Goal: Task Accomplishment & Management: Use online tool/utility

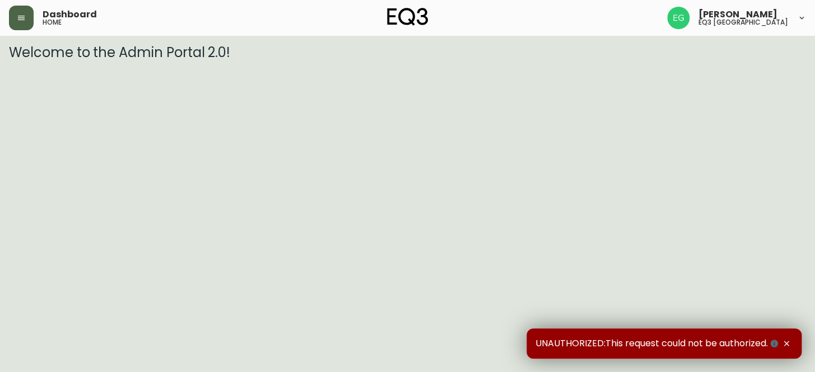
click at [17, 22] on icon "button" at bounding box center [21, 17] width 9 height 9
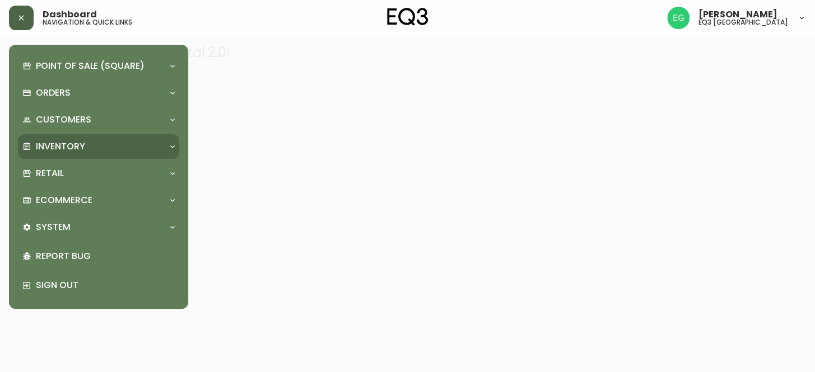
click at [59, 152] on p "Inventory" at bounding box center [60, 147] width 49 height 12
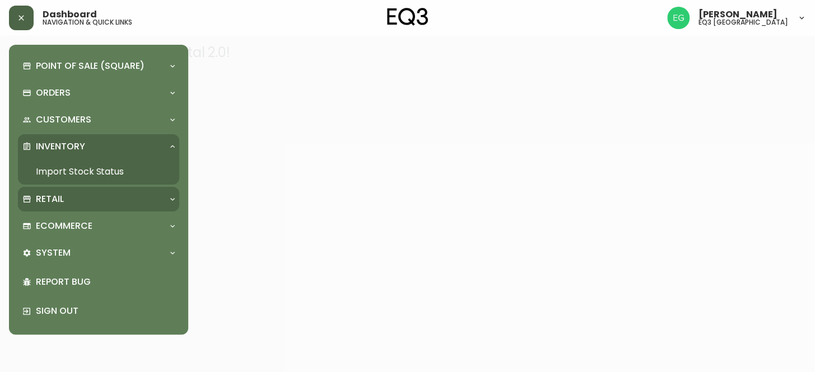
click at [59, 198] on p "Retail" at bounding box center [50, 199] width 28 height 12
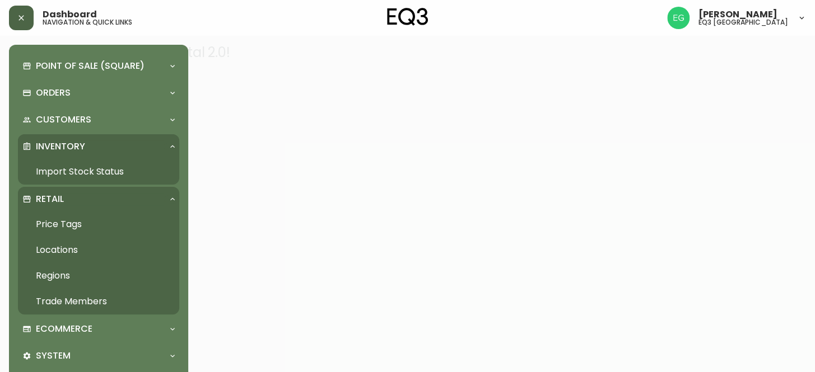
click at [86, 218] on link "Price Tags" at bounding box center [98, 225] width 161 height 26
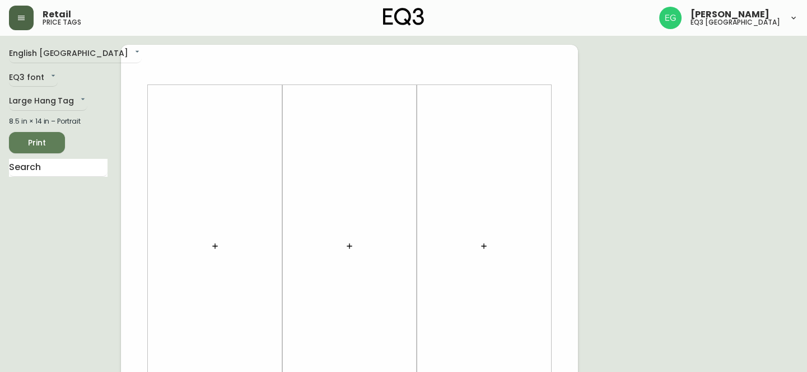
click at [222, 238] on button "button" at bounding box center [215, 246] width 22 height 22
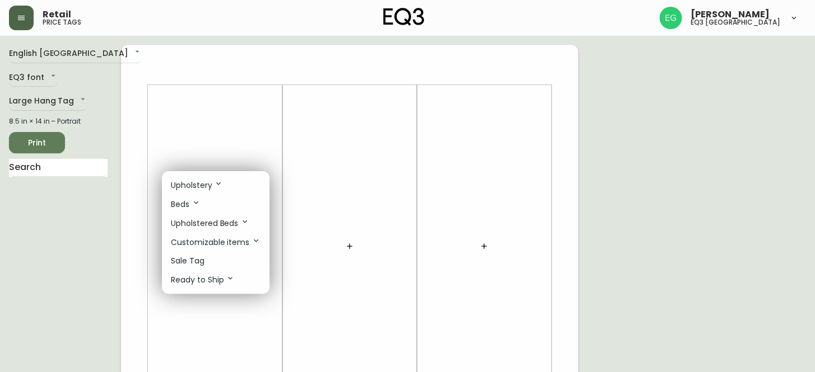
click at [202, 258] on p "Sale Tag" at bounding box center [188, 261] width 34 height 12
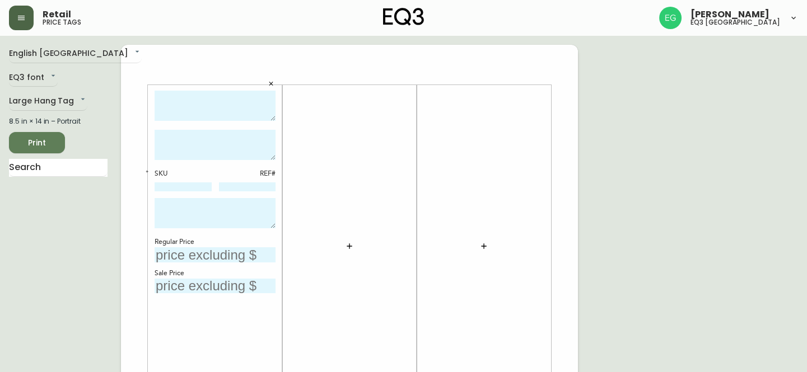
click at [356, 244] on button "button" at bounding box center [349, 246] width 22 height 22
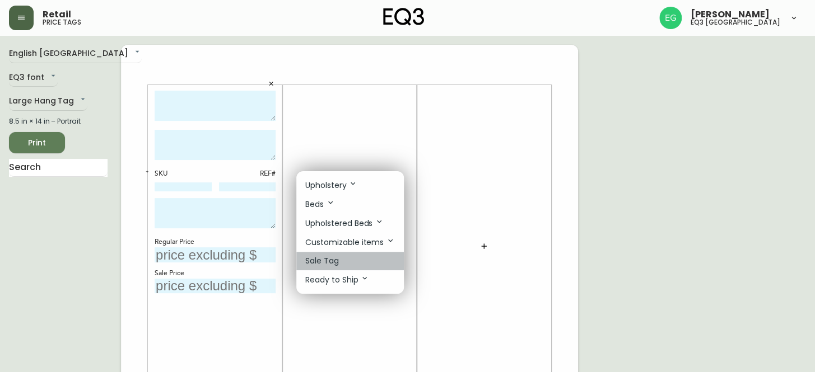
click at [348, 260] on li "Sale Tag" at bounding box center [350, 261] width 108 height 18
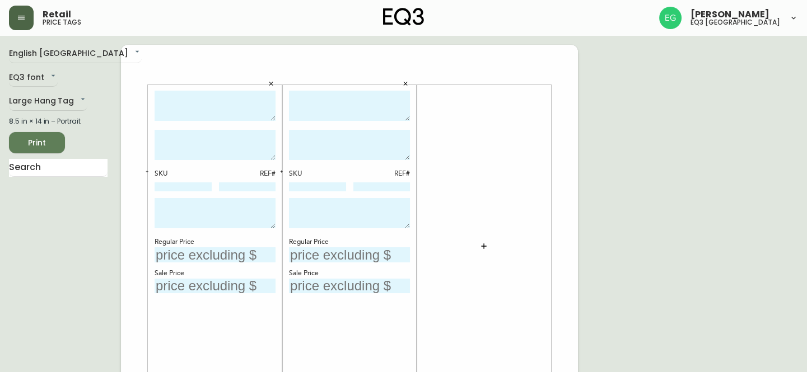
drag, startPoint x: 497, startPoint y: 239, endPoint x: 478, endPoint y: 250, distance: 22.6
click at [492, 241] on div at bounding box center [483, 247] width 121 height 312
click at [478, 250] on button "button" at bounding box center [484, 246] width 22 height 22
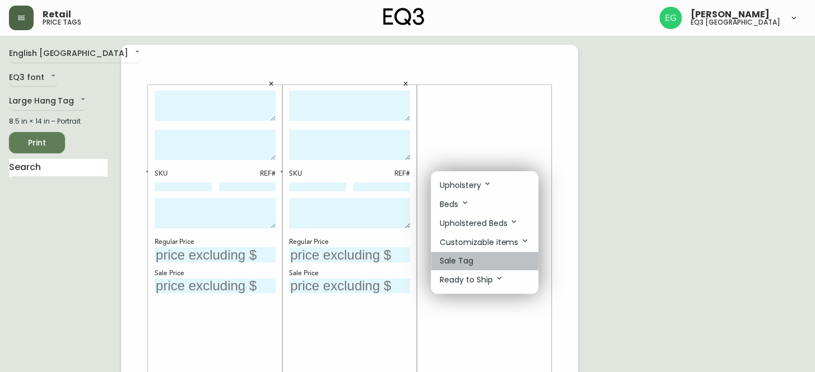
click at [467, 265] on p "Sale Tag" at bounding box center [457, 261] width 34 height 12
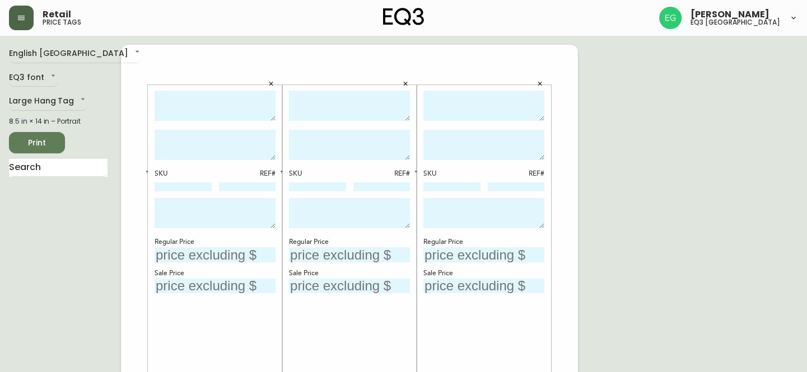
click at [236, 100] on textarea at bounding box center [215, 106] width 121 height 31
type textarea "k"
click at [274, 118] on textarea "KACIA TRIANGLE COFFEE TABLE (BLACK)" at bounding box center [215, 106] width 121 height 31
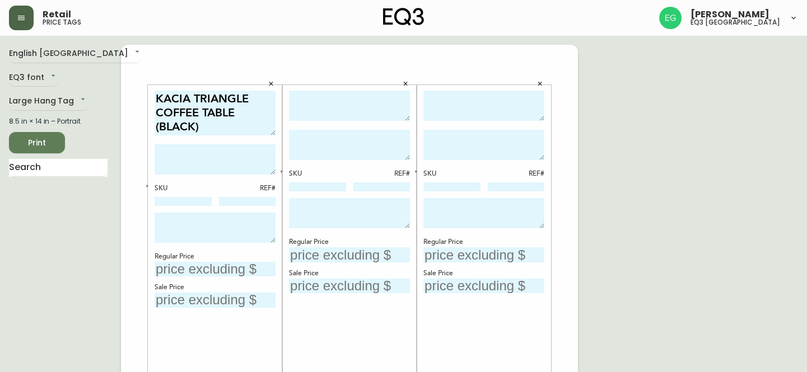
scroll to position [0, 0]
drag, startPoint x: 272, startPoint y: 116, endPoint x: 273, endPoint y: 130, distance: 14.0
click at [273, 130] on textarea "KACIA TRIANGLE COFFEE TABLE (BLACK)" at bounding box center [215, 113] width 121 height 45
type textarea "KACIA TRIANGLE COFFEE TABLE (BLACK)"
click at [250, 136] on div "KACIA TRIANGLE COFFEE TABLE (BLACK)" at bounding box center [215, 115] width 121 height 48
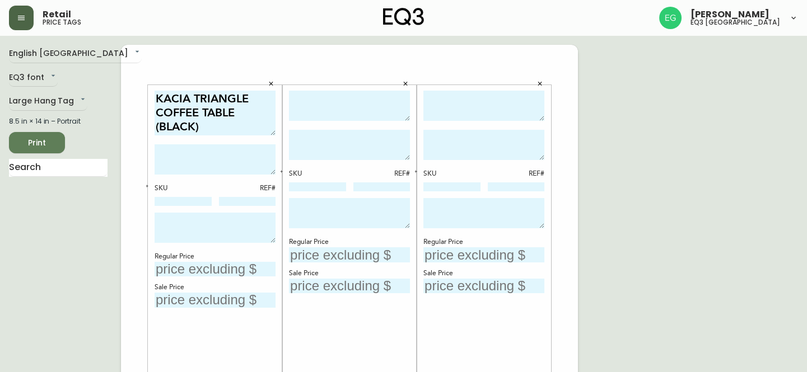
click at [246, 128] on textarea "KACIA TRIANGLE COFFEE TABLE (BLACK)" at bounding box center [215, 113] width 121 height 45
drag, startPoint x: 224, startPoint y: 133, endPoint x: 156, endPoint y: 90, distance: 80.5
click at [156, 91] on textarea "KACIA TRIANGLE COFFEE TABLE (BLACK)" at bounding box center [215, 113] width 121 height 45
click at [301, 107] on textarea at bounding box center [349, 106] width 121 height 31
paste textarea "KACIA TRIANGLE COFFEE TABLE (BLACK)"
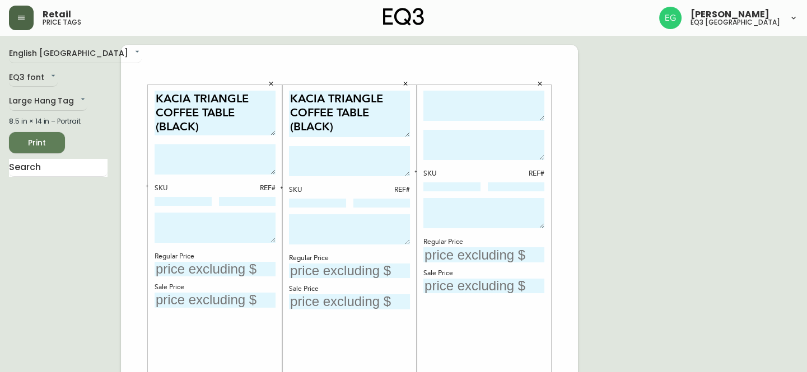
drag, startPoint x: 407, startPoint y: 117, endPoint x: 409, endPoint y: 133, distance: 16.3
click at [409, 133] on textarea "KACIA TRIANGLE COFFEE TABLE (BLACK)" at bounding box center [349, 114] width 121 height 46
click at [332, 124] on textarea "KACIA TRIANGLE COFFEE TABLE (BLACK)" at bounding box center [349, 114] width 121 height 46
click at [328, 124] on textarea "KACIA TRIANGLE COFFEE TABLE (BLACK)" at bounding box center [349, 114] width 121 height 46
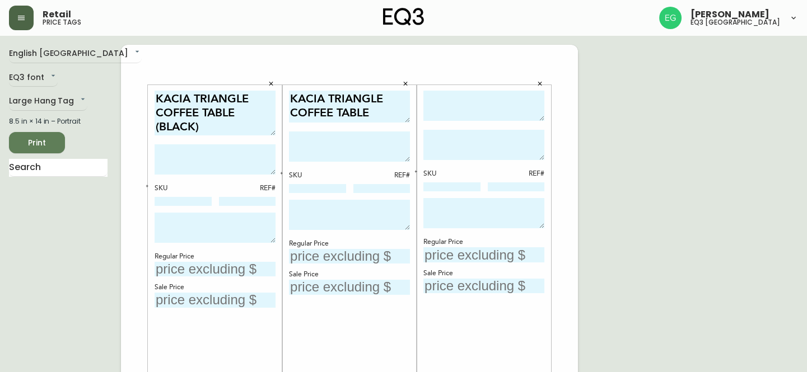
drag, startPoint x: 408, startPoint y: 134, endPoint x: 412, endPoint y: 119, distance: 14.9
click at [412, 119] on div "KACIA TRIANGLE COFFEE TABLE (JAVA) SKU REF# Regular Price Sale Price" at bounding box center [349, 246] width 134 height 323
type textarea "KACIA TRIANGLE COFFEE TABLE ([GEOGRAPHIC_DATA])"
click at [465, 105] on textarea at bounding box center [483, 106] width 121 height 31
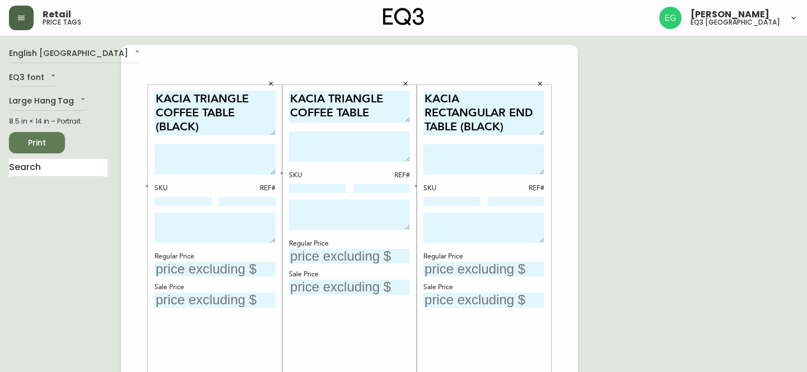
drag, startPoint x: 542, startPoint y: 117, endPoint x: 543, endPoint y: 131, distance: 14.6
click at [543, 131] on textarea "KACIA RECTANGULAR END TABLE (BLACK)" at bounding box center [483, 113] width 121 height 45
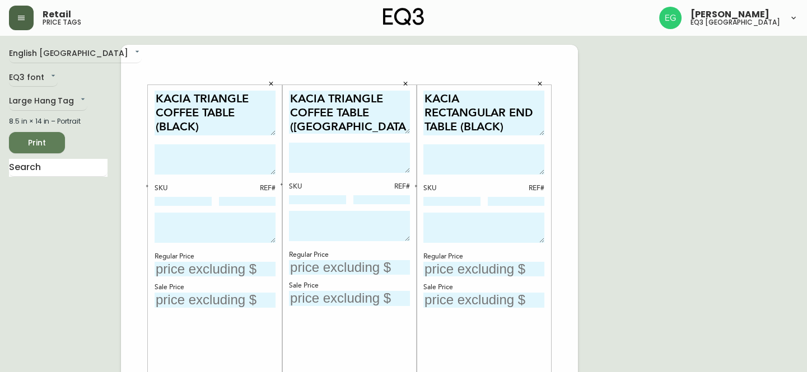
drag, startPoint x: 408, startPoint y: 120, endPoint x: 406, endPoint y: 129, distance: 8.7
click at [406, 129] on textarea "KACIA TRIANGLE COFFEE TABLE ([GEOGRAPHIC_DATA])" at bounding box center [349, 112] width 121 height 43
type textarea "KACIA RECTANGULAR END TABLE (BLACK)"
click at [372, 109] on textarea "KACIA TRIANGLE COFFEE TABLE ([GEOGRAPHIC_DATA])" at bounding box center [349, 112] width 121 height 43
type textarea "KACIA TRIANGLE COFFEE TABLE ([GEOGRAPHIC_DATA])"
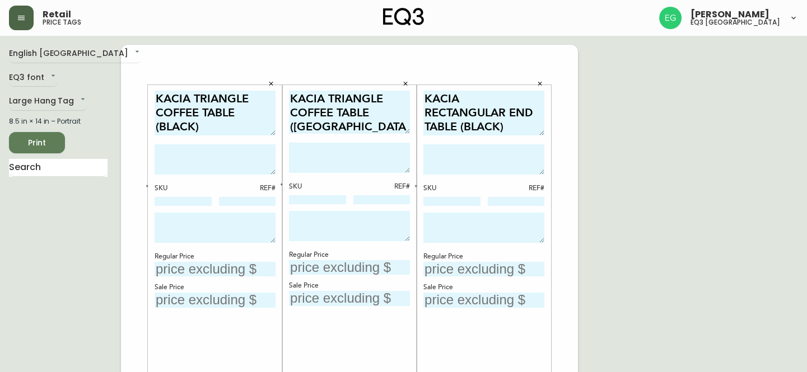
click at [251, 151] on textarea at bounding box center [215, 160] width 121 height 30
drag, startPoint x: 238, startPoint y: 165, endPoint x: 92, endPoint y: 125, distance: 151.0
type textarea "FINAL SALE - CANNOT BE COMBINED WITH ANY OTHER PROMOTIONAL SALES OR DISCOUNTS"
click at [333, 147] on textarea at bounding box center [349, 158] width 121 height 30
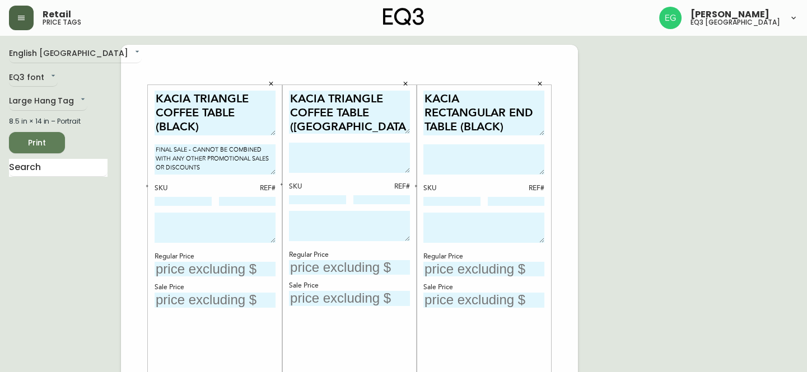
paste textarea "FINAL SALE - CANNOT BE COMBINED WITH ANY OTHER PROMOTIONAL SALES OR DISCOUNTS"
type textarea "FINAL SALE - CANNOT BE COMBINED WITH ANY OTHER PROMOTIONAL SALES OR DISCOUNTS"
click at [476, 159] on textarea at bounding box center [483, 160] width 121 height 30
paste textarea "FINAL SALE - CANNOT BE COMBINED WITH ANY OTHER PROMOTIONAL SALES OR DISCOUNTS"
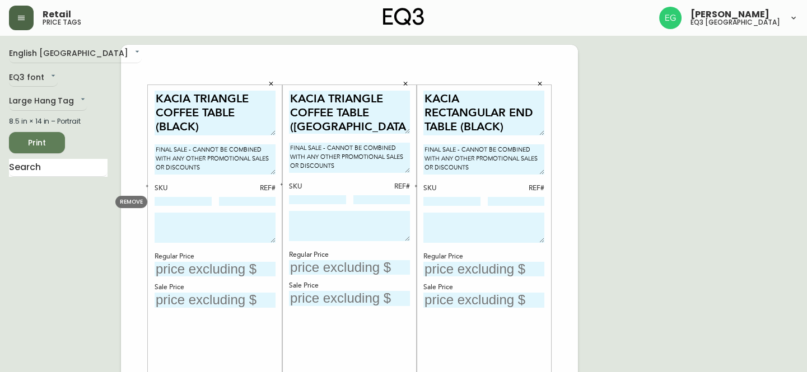
type textarea "FINAL SALE - CANNOT BE COMBINED WITH ANY OTHER PROMOTIONAL SALES OR DISCOUNTS"
click at [181, 201] on input at bounding box center [183, 201] width 57 height 9
type input "[PHONE_NUMBER]"
type input "95"
click at [320, 192] on div "SKU REF#" at bounding box center [349, 194] width 121 height 24
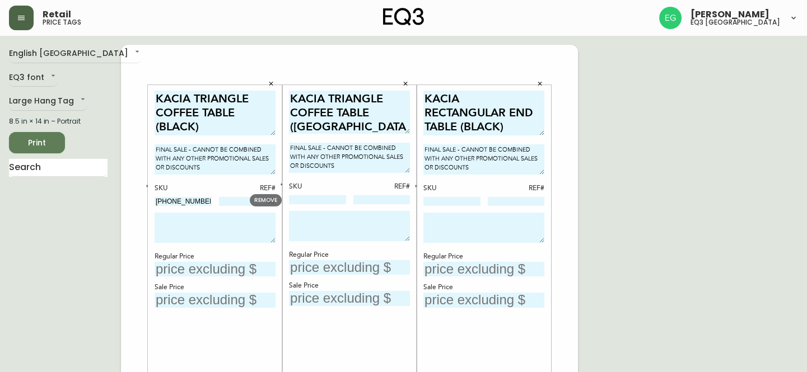
click at [313, 202] on input at bounding box center [317, 199] width 57 height 9
type input "[PHONE_NUMBER]"
click at [369, 202] on input at bounding box center [381, 199] width 57 height 9
type input "786"
click at [440, 202] on input at bounding box center [451, 201] width 57 height 9
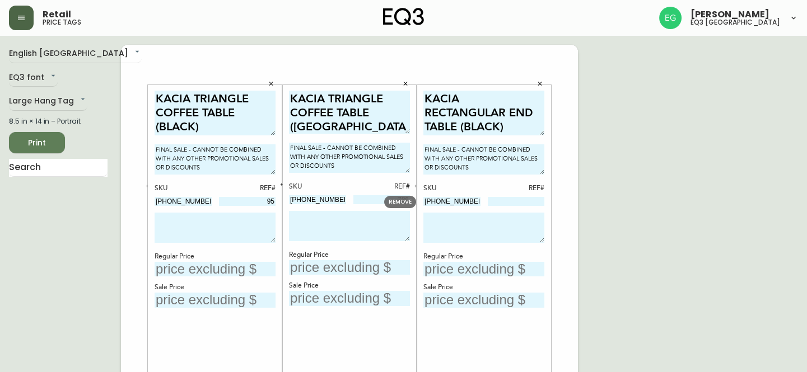
type input "[PHONE_NUMBER]"
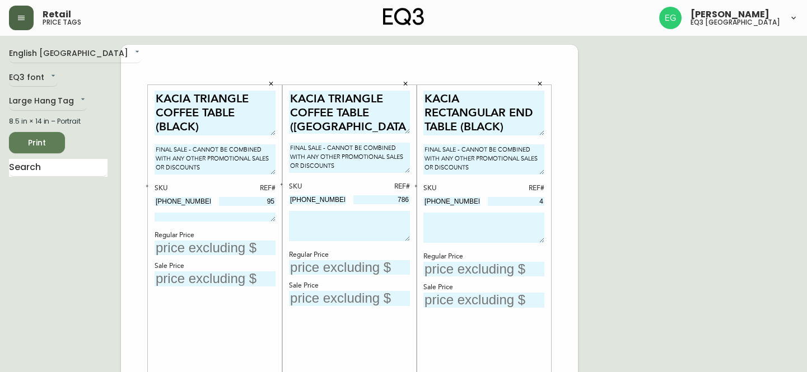
drag, startPoint x: 274, startPoint y: 239, endPoint x: 304, endPoint y: 196, distance: 52.4
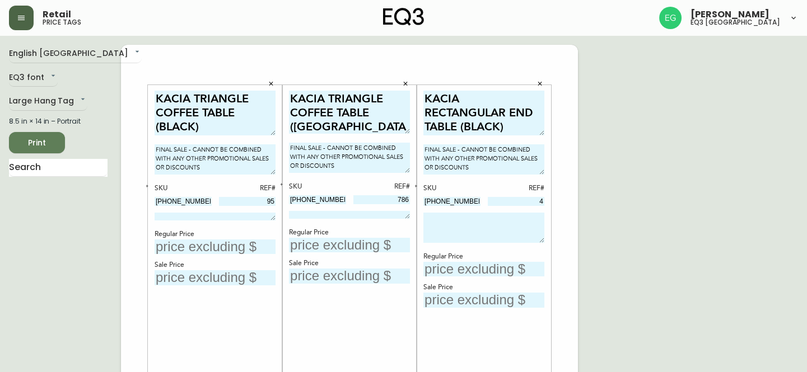
drag, startPoint x: 407, startPoint y: 239, endPoint x: 486, endPoint y: 217, distance: 81.8
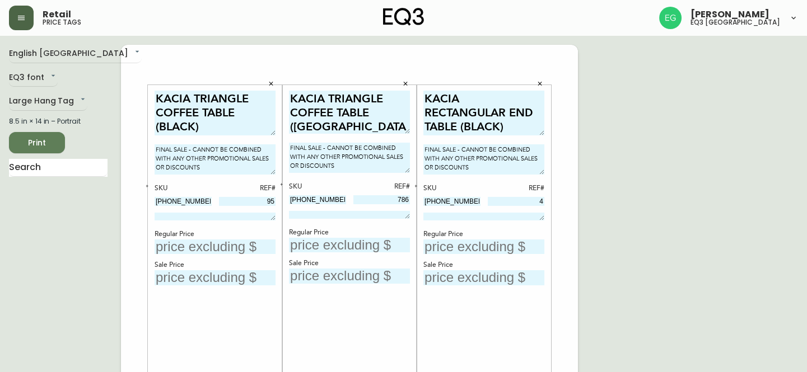
drag, startPoint x: 540, startPoint y: 239, endPoint x: 451, endPoint y: 198, distance: 98.2
click at [539, 194] on div "KACIA RECTANGULAR END TABLE (BLACK) FINAL SALE - CANNOT BE COMBINED WITH ANY OT…" at bounding box center [483, 247] width 121 height 312
type input "4"
click at [245, 243] on input "text" at bounding box center [215, 247] width 121 height 15
type input "$499"
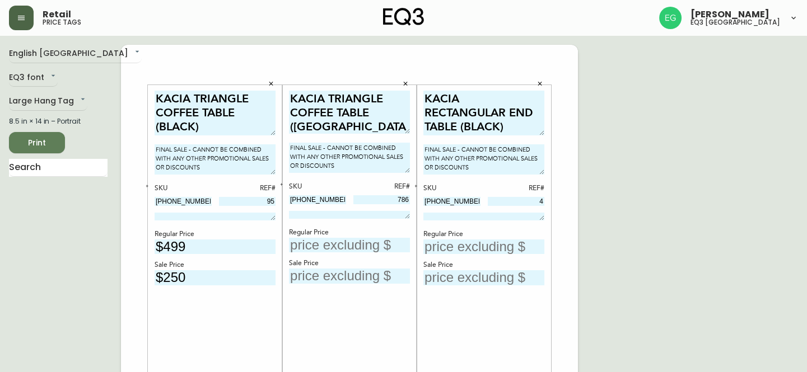
type input "$250"
click at [328, 247] on input "text" at bounding box center [349, 245] width 121 height 15
type input "$499"
type input "$250"
click at [464, 248] on input "text" at bounding box center [483, 247] width 121 height 15
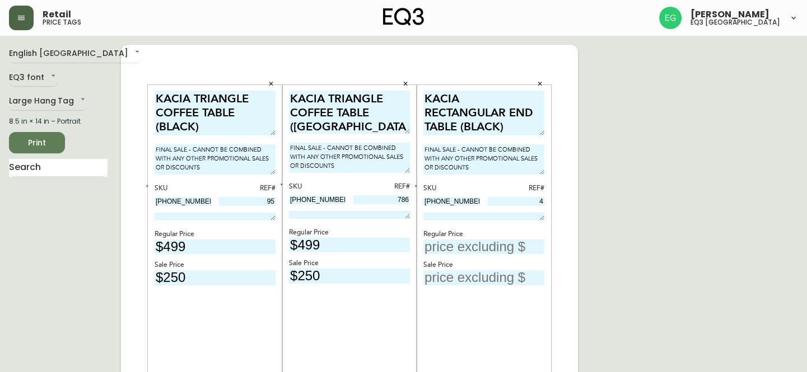
click at [476, 272] on input "text" at bounding box center [483, 278] width 121 height 15
click at [485, 246] on input "text" at bounding box center [483, 247] width 121 height 15
type input "$299"
click at [461, 279] on input "text" at bounding box center [483, 278] width 121 height 15
type input "$150"
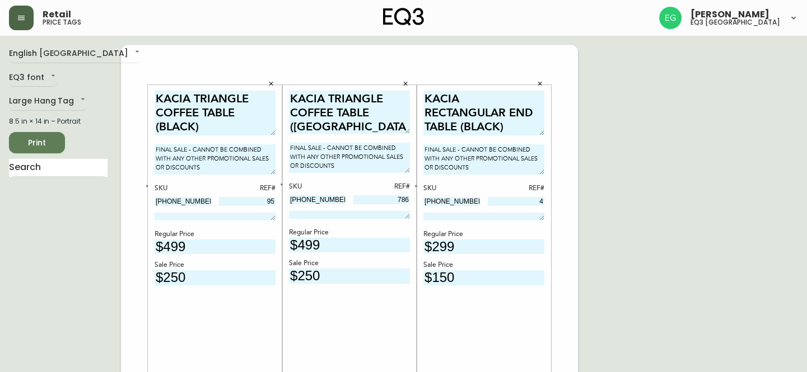
click at [515, 246] on input "$299" at bounding box center [483, 247] width 121 height 15
click at [505, 277] on input "$150" at bounding box center [483, 278] width 121 height 15
click at [41, 145] on span "Print" at bounding box center [37, 143] width 38 height 14
click at [213, 165] on textarea "FINAL SALE - CANNOT BE COMBINED WITH ANY OTHER PROMOTIONAL SALES OR DISCOUNTS" at bounding box center [215, 160] width 121 height 30
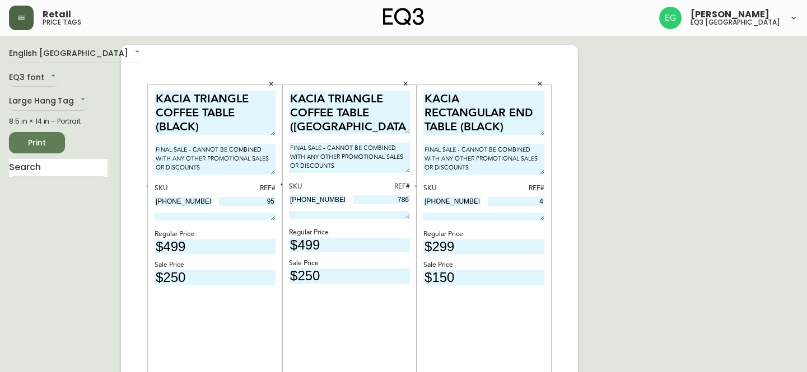
click at [213, 165] on textarea "FINAL SALE - CANNOT BE COMBINED WITH ANY OTHER PROMOTIONAL SALES OR DISCOUNTS" at bounding box center [215, 160] width 121 height 30
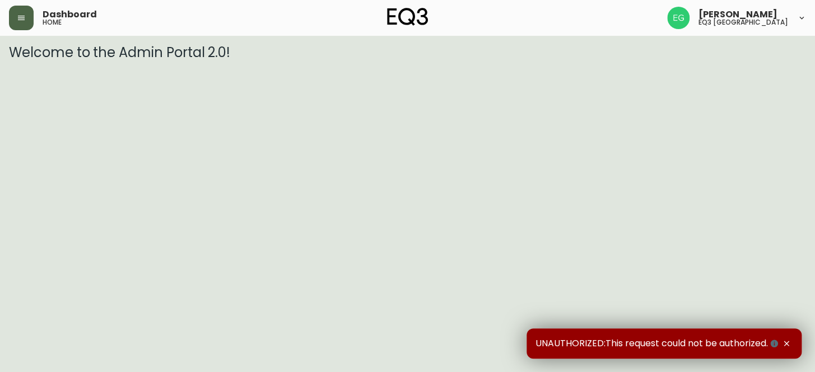
click at [26, 18] on button "button" at bounding box center [21, 18] width 25 height 25
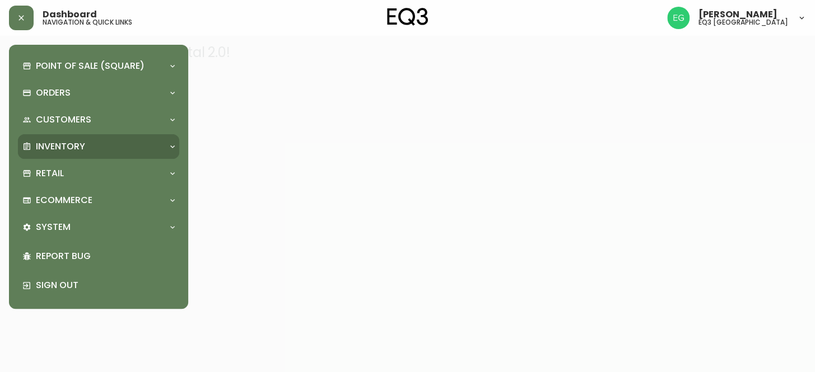
click at [64, 150] on p "Inventory" at bounding box center [60, 147] width 49 height 12
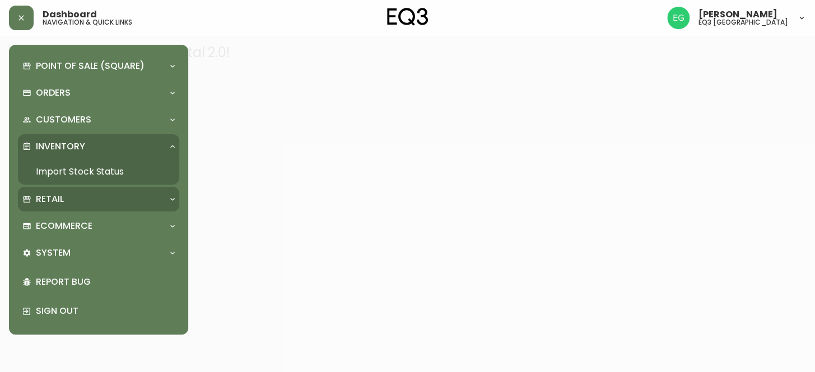
click at [55, 197] on p "Retail" at bounding box center [50, 199] width 28 height 12
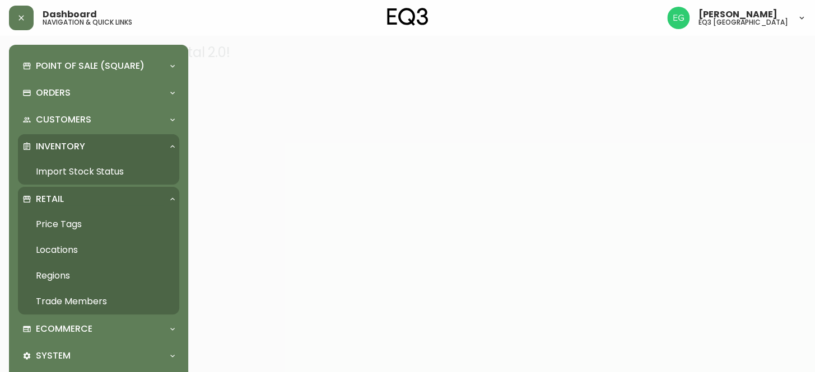
click at [85, 224] on link "Price Tags" at bounding box center [98, 225] width 161 height 26
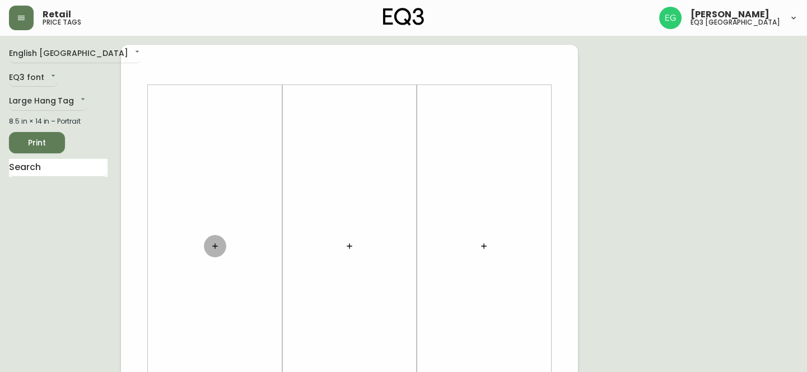
click at [218, 243] on icon "button" at bounding box center [215, 246] width 9 height 9
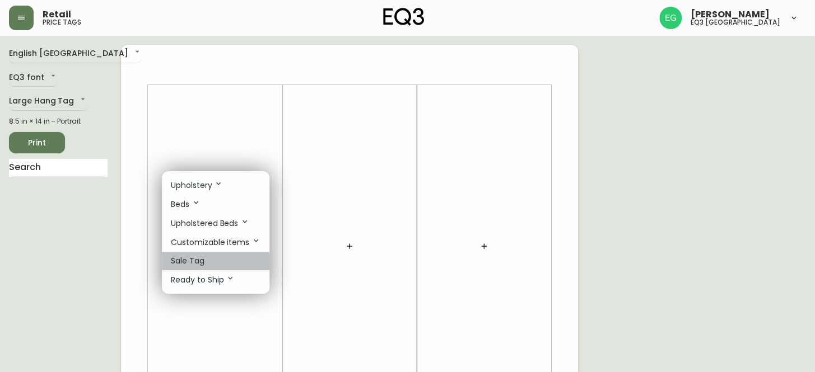
click at [203, 263] on p "Sale Tag" at bounding box center [188, 261] width 34 height 12
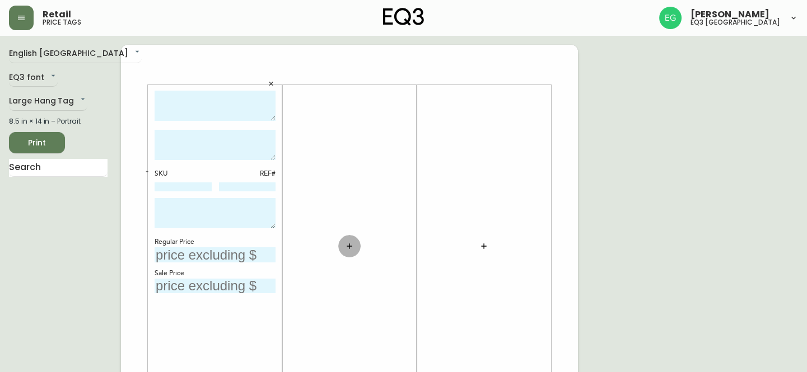
click at [356, 244] on button "button" at bounding box center [349, 246] width 22 height 22
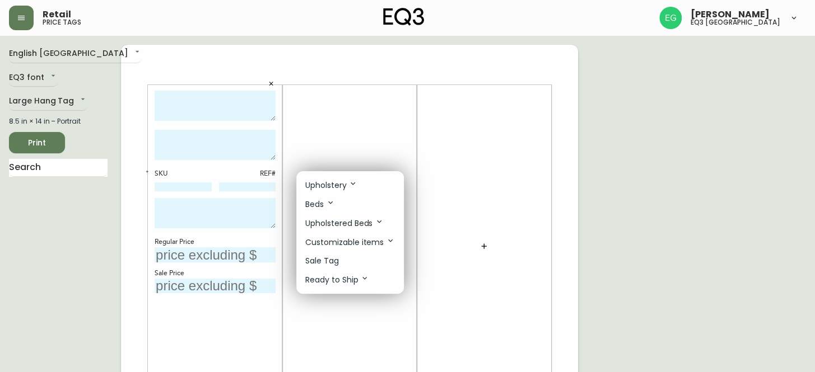
click at [342, 258] on li "Sale Tag" at bounding box center [350, 261] width 108 height 18
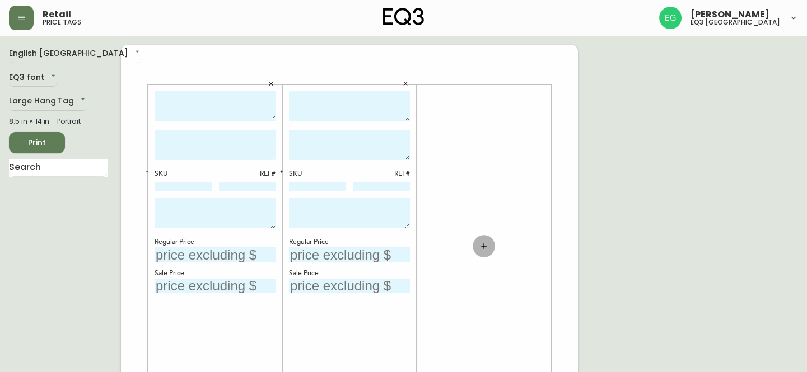
click at [481, 253] on button "button" at bounding box center [484, 246] width 22 height 22
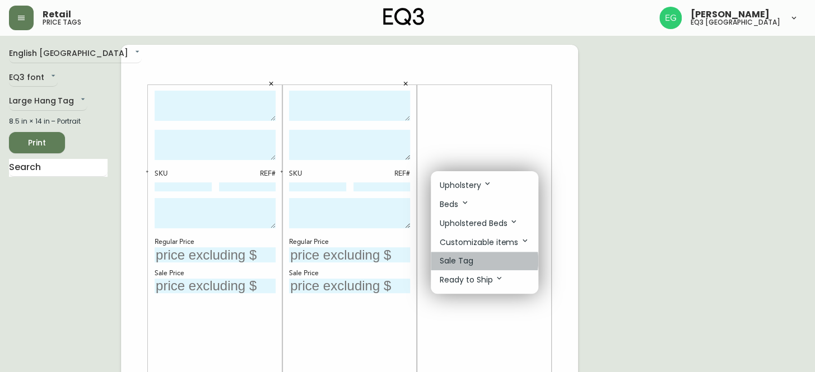
click at [469, 260] on p "Sale Tag" at bounding box center [457, 261] width 34 height 12
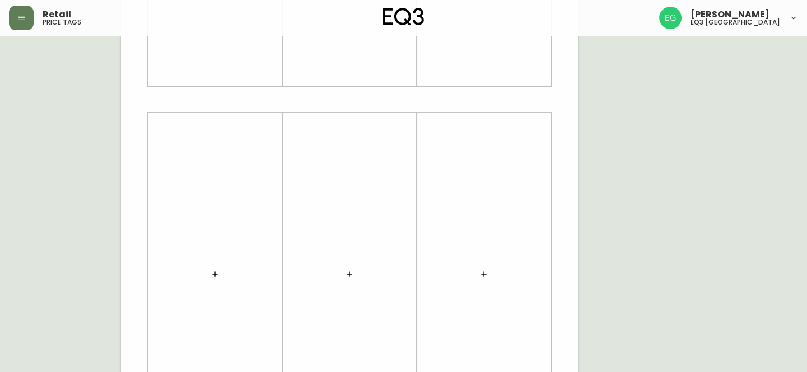
scroll to position [407, 0]
click at [216, 193] on button "button" at bounding box center [215, 189] width 22 height 22
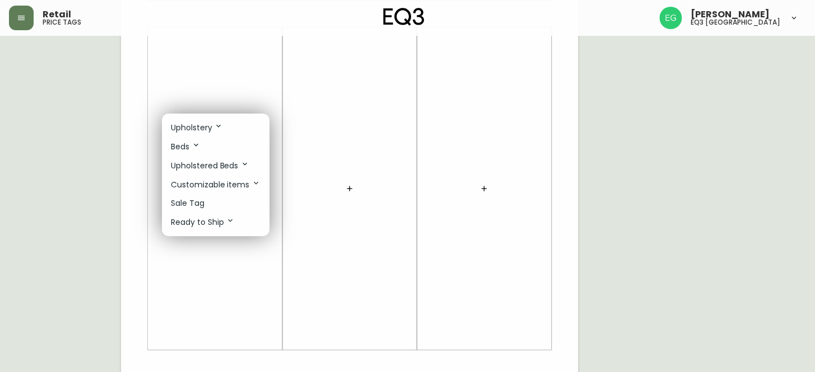
click at [199, 201] on p "Sale Tag" at bounding box center [188, 204] width 34 height 12
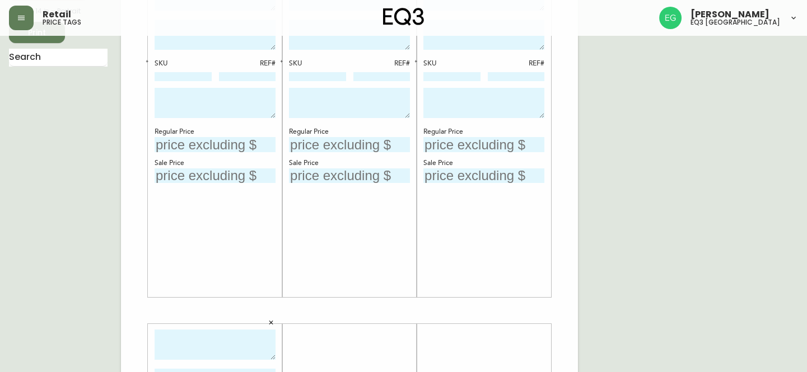
scroll to position [0, 0]
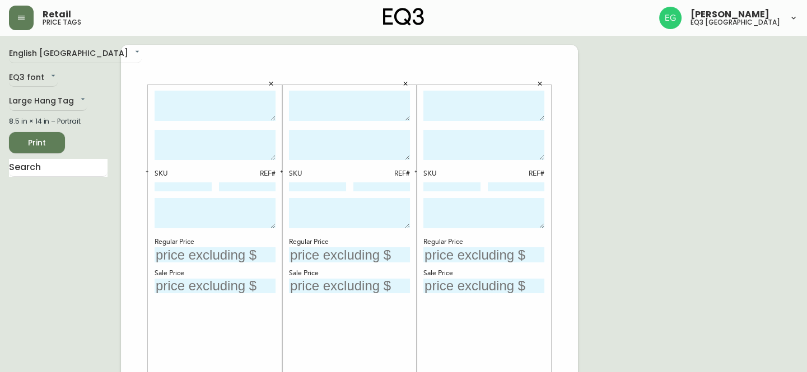
click at [206, 95] on textarea at bounding box center [215, 106] width 121 height 31
type textarea "MINIMAL DINING CHAIR"
click at [220, 137] on textarea at bounding box center [215, 145] width 121 height 30
paste textarea "FINAL SALE - CANNOT BE COMBINED WITH ANY OTHER PROMOTIONAL SALES OR DISCOUNTS"
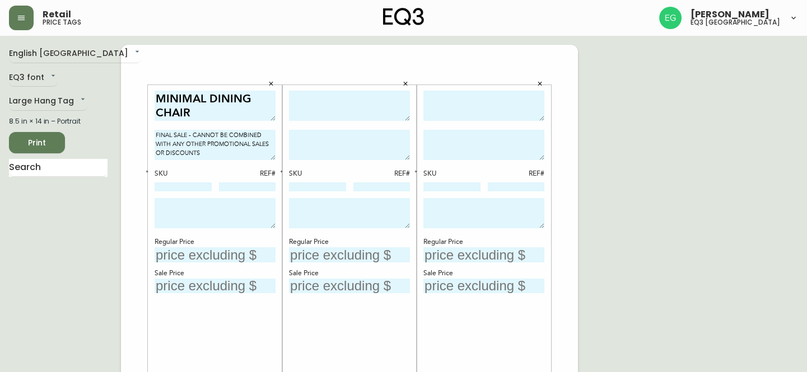
type textarea "FINAL SALE - CANNOT BE COMBINED WITH ANY OTHER PROMOTIONAL SALES OR DISCOUNTS"
click at [395, 141] on textarea at bounding box center [349, 145] width 121 height 30
paste textarea "FINAL SALE - CANNOT BE COMBINED WITH ANY OTHER PROMOTIONAL SALES OR DISCOUNTS"
type textarea "FINAL SALE - CANNOT BE COMBINED WITH ANY OTHER PROMOTIONAL SALES OR DISCOUNTS"
click at [496, 143] on textarea at bounding box center [483, 145] width 121 height 30
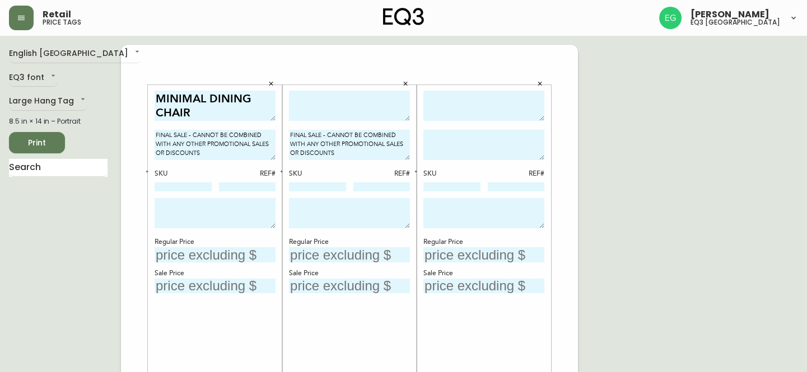
paste textarea "FINAL SALE - CANNOT BE COMBINED WITH ANY OTHER PROMOTIONAL SALES OR DISCOUNTS"
type textarea "FINAL SALE - CANNOT BE COMBINED WITH ANY OTHER PROMOTIONAL SALES OR DISCOUNTS"
click at [331, 101] on textarea at bounding box center [349, 106] width 121 height 31
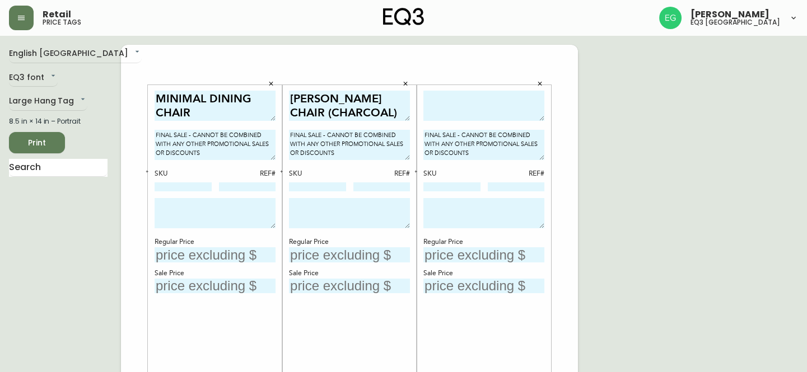
type textarea "FRANK DINING CHAIR (CHARCOAL)"
click at [462, 115] on textarea at bounding box center [483, 106] width 121 height 31
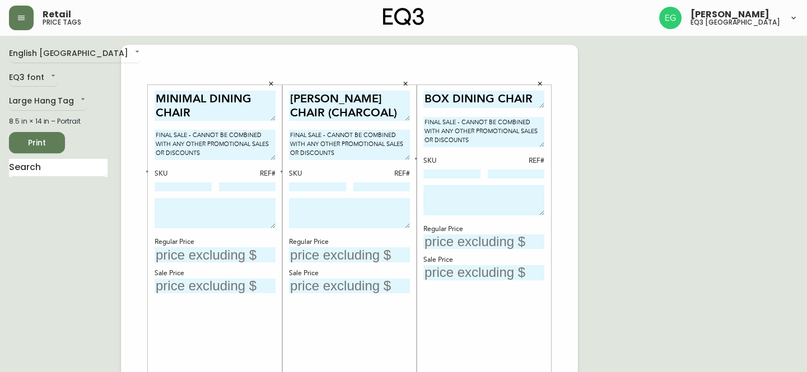
drag, startPoint x: 539, startPoint y: 119, endPoint x: 543, endPoint y: 110, distance: 10.1
click at [546, 106] on div "BOX DINING CHAIR FINAL SALE - CANNOT BE COMBINED WITH ANY OTHER PROMOTIONAL SAL…" at bounding box center [484, 246] width 134 height 323
type textarea "BOX DINING CHAIR"
click at [464, 193] on textarea at bounding box center [483, 200] width 121 height 30
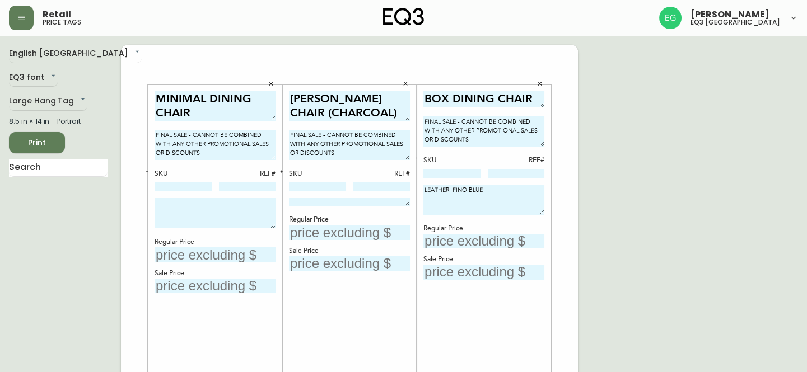
drag, startPoint x: 408, startPoint y: 227, endPoint x: 414, endPoint y: 189, distance: 38.6
click at [414, 189] on div "FRANK DINING CHAIR (CHARCOAL) FINAL SALE - CANNOT BE COMBINED WITH ANY OTHER PR…" at bounding box center [349, 246] width 134 height 323
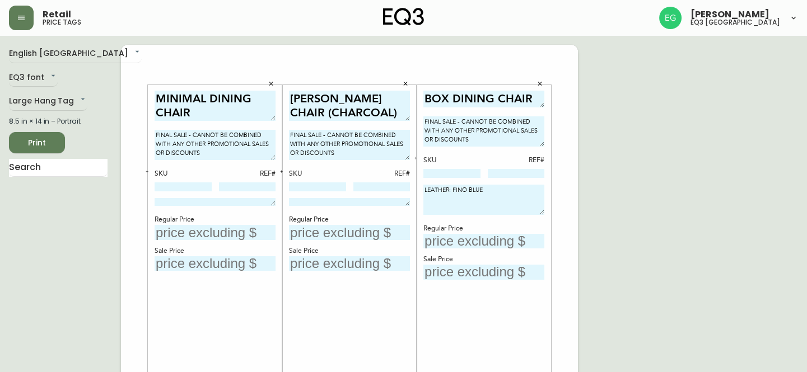
drag, startPoint x: 274, startPoint y: 225, endPoint x: 286, endPoint y: 169, distance: 57.4
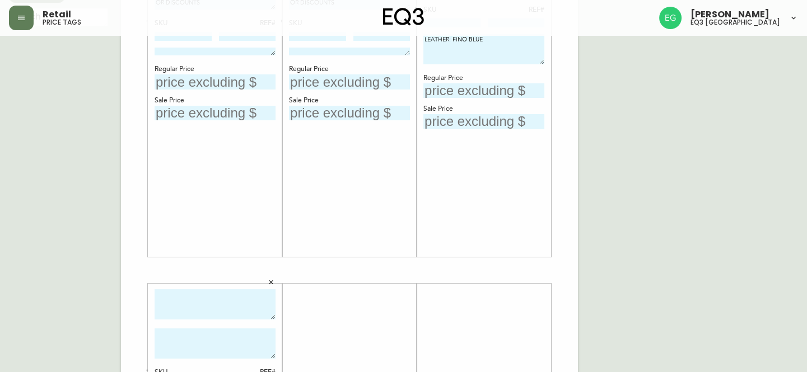
scroll to position [50, 0]
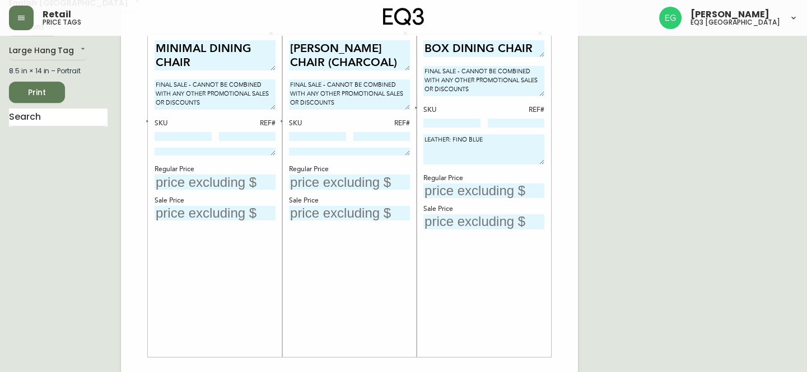
type textarea "LEATHER: FINO BLUE"
click at [222, 101] on textarea "FINAL SALE - CANNOT BE COMBINED WITH ANY OTHER PROMOTIONAL SALES OR DISCOUNTS" at bounding box center [215, 95] width 121 height 30
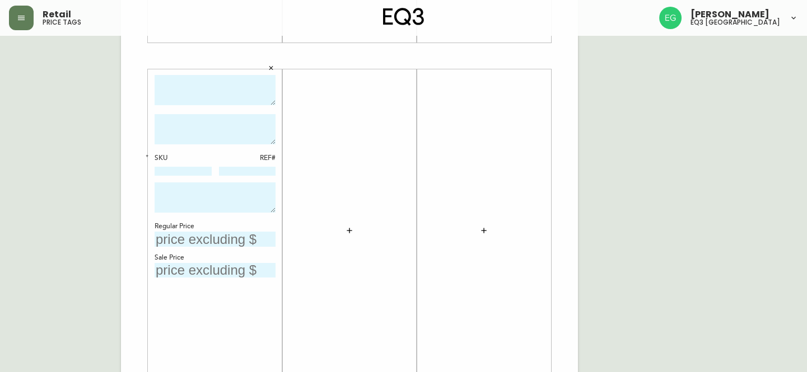
scroll to position [425, 0]
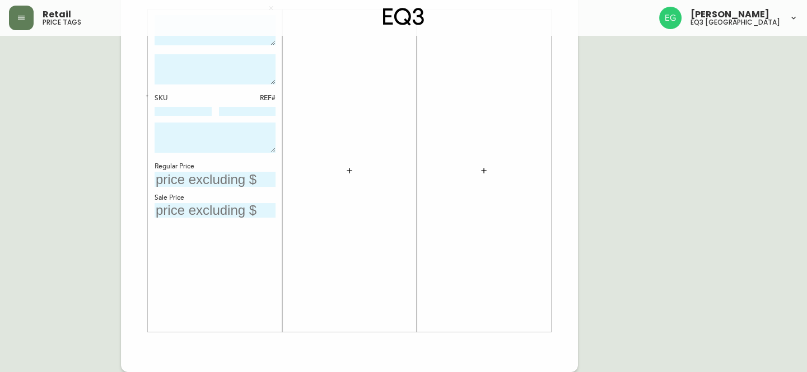
click at [221, 146] on textarea at bounding box center [215, 138] width 121 height 30
click at [221, 68] on textarea at bounding box center [215, 69] width 121 height 30
paste textarea "FINAL SALE - CANNOT BE COMBINED WITH ANY OTHER PROMOTIONAL SALES OR DISCOUNTS"
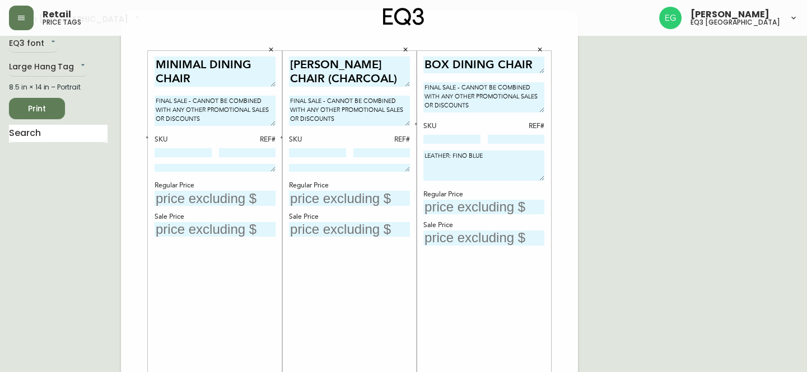
scroll to position [0, 0]
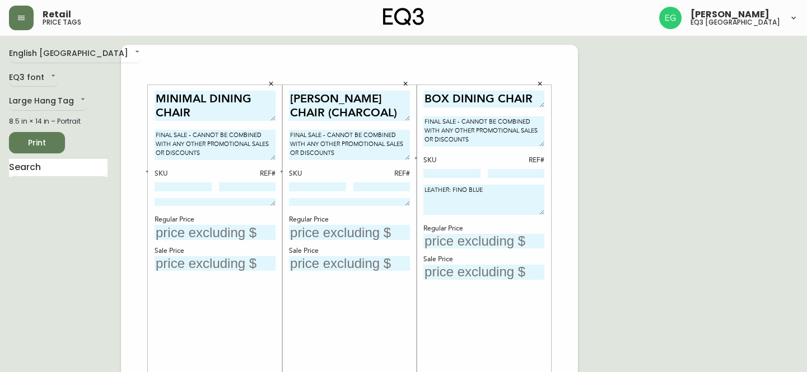
type textarea "FINAL SALE - CANNOT BE COMBINED WITH ANY OTHER PROMOTIONAL SALES OR DISCOUNTS"
click at [189, 190] on input at bounding box center [183, 187] width 57 height 9
type input "2030-601-1"
type input "100"
click at [338, 185] on input at bounding box center [317, 187] width 57 height 9
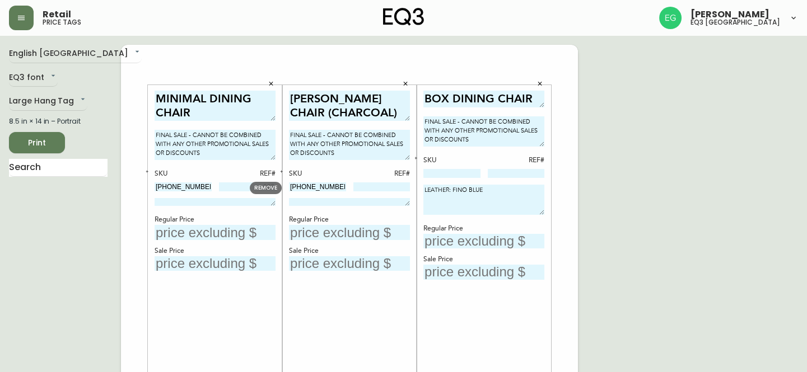
type input "3020-395-7"
type input "642"
click at [429, 173] on input at bounding box center [451, 173] width 57 height 9
type input "P001-W1"
click at [526, 174] on input at bounding box center [516, 173] width 57 height 9
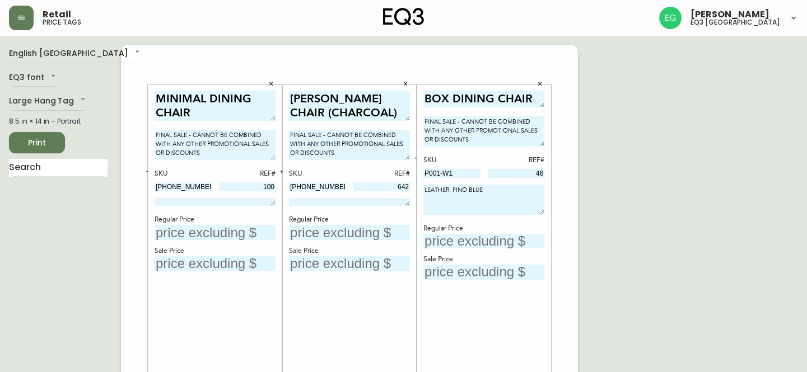
click at [541, 212] on textarea "LEATHER: FINO BLUE" at bounding box center [483, 200] width 121 height 30
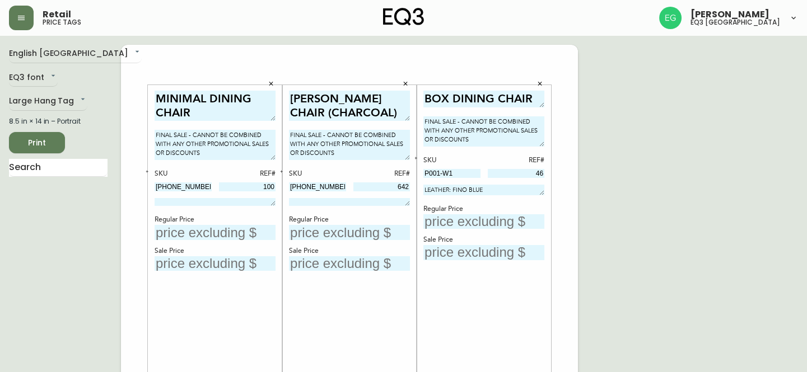
drag, startPoint x: 541, startPoint y: 212, endPoint x: 548, endPoint y: 195, distance: 18.6
click at [548, 195] on div "BOX DINING CHAIR FINAL SALE - CANNOT BE COMBINED WITH ANY OTHER PROMOTIONAL SAL…" at bounding box center [484, 246] width 134 height 323
type input "46"
click at [372, 202] on textarea at bounding box center [349, 202] width 121 height 8
click at [208, 223] on div "Regular Price" at bounding box center [215, 220] width 121 height 10
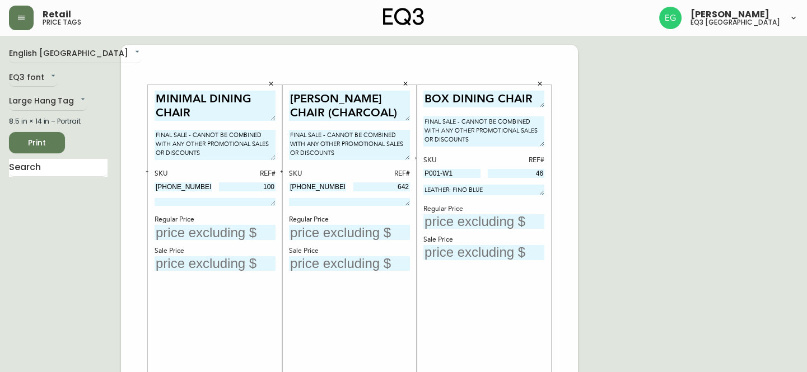
click at [190, 239] on input "text" at bounding box center [215, 232] width 121 height 15
click at [215, 231] on input "text" at bounding box center [215, 232] width 121 height 15
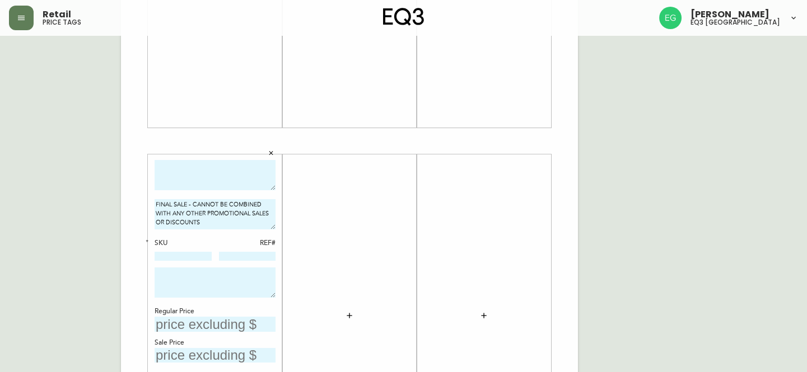
scroll to position [407, 0]
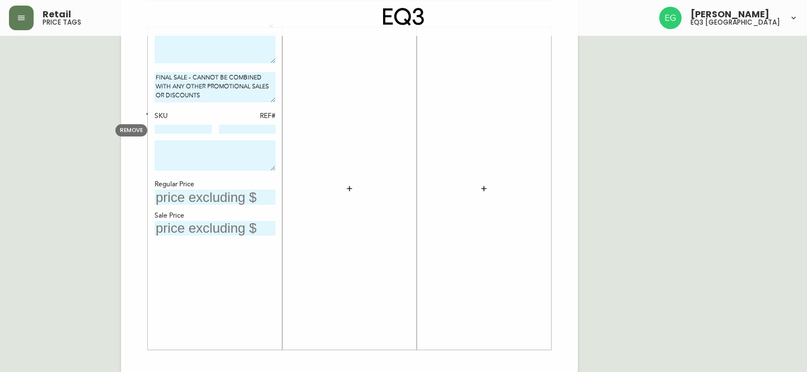
click at [183, 129] on input at bounding box center [183, 129] width 57 height 9
click at [148, 112] on icon "button" at bounding box center [147, 114] width 4 height 4
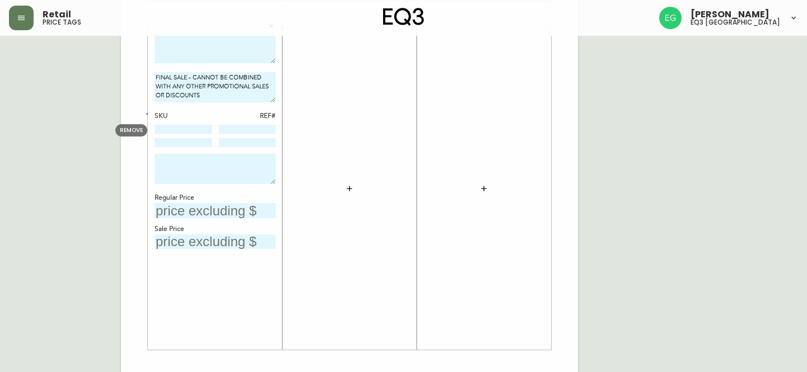
click at [170, 131] on input at bounding box center [183, 129] width 57 height 9
type input "3020-290-1-A"
type input "1278"
click at [180, 137] on div "SKU REF# 3020-290-1-A 1278" at bounding box center [215, 129] width 121 height 37
click at [180, 139] on input at bounding box center [183, 142] width 57 height 9
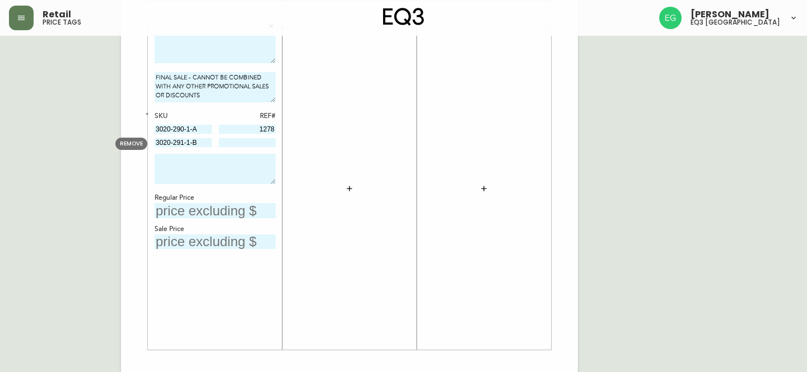
type input "3020-291-1-B"
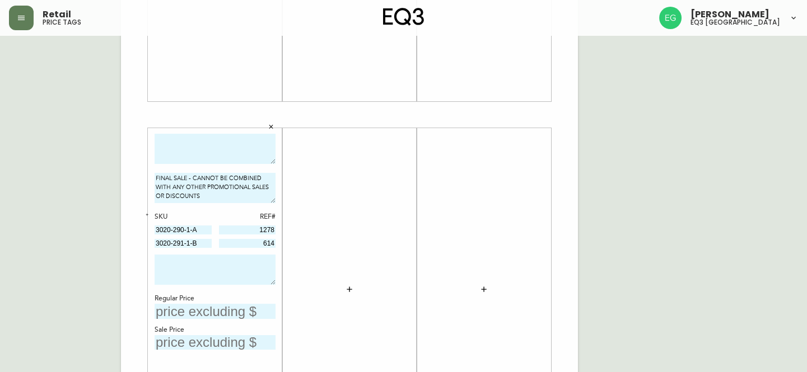
scroll to position [305, 0]
type input "614"
click at [239, 151] on textarea at bounding box center [215, 150] width 121 height 31
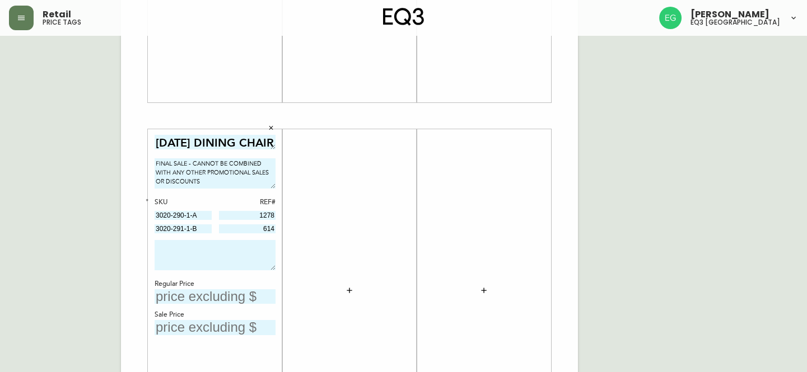
drag, startPoint x: 273, startPoint y: 162, endPoint x: 272, endPoint y: 146, distance: 16.3
click at [272, 146] on textarea "HOLI DINING CHAIR" at bounding box center [215, 142] width 121 height 15
type textarea "HOLI DINING CHAIR"
click at [218, 259] on textarea at bounding box center [215, 255] width 121 height 30
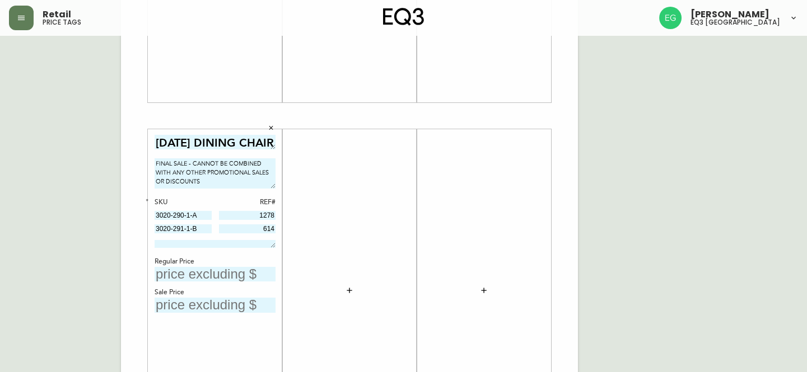
drag, startPoint x: 272, startPoint y: 269, endPoint x: 279, endPoint y: 234, distance: 35.5
click at [279, 234] on div "HOLI DINING CHAIR FINAL SALE - CANNOT BE COMBINED WITH ANY OTHER PROMOTIONAL SA…" at bounding box center [215, 290] width 134 height 323
click at [237, 274] on input "text" at bounding box center [215, 274] width 121 height 15
type input "$299"
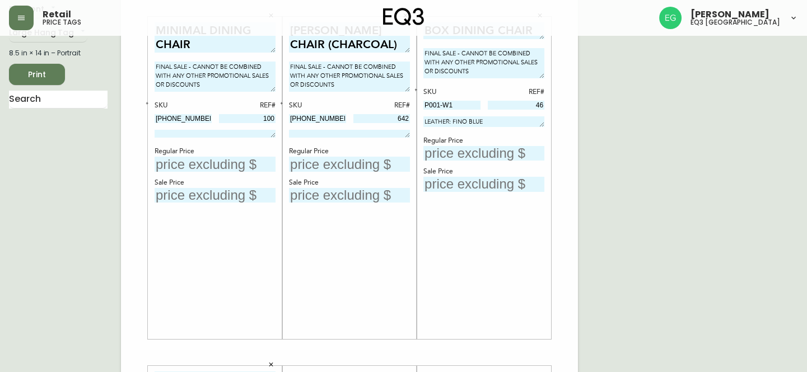
scroll to position [50, 0]
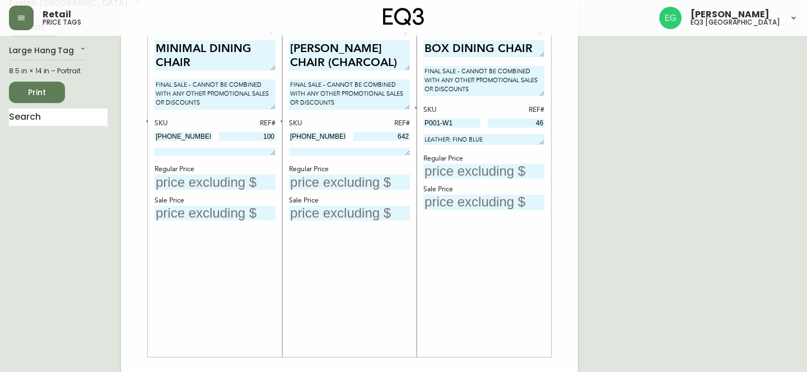
type input "$150"
click at [249, 185] on input "text" at bounding box center [215, 182] width 121 height 15
type input "$399"
type input "$200"
click at [317, 190] on div "FRANK DINING CHAIR (CHARCOAL) FINAL SALE - CANNOT BE COMBINED WITH ANY OTHER PR…" at bounding box center [349, 196] width 121 height 312
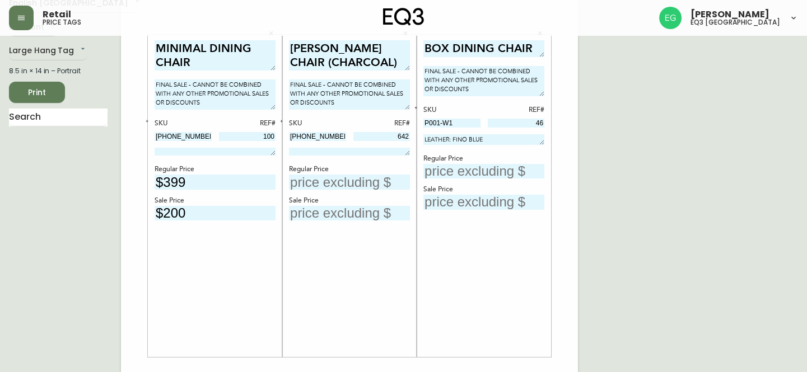
click at [320, 183] on input "text" at bounding box center [349, 182] width 121 height 15
type input "$399"
type input "$200"
click at [478, 173] on input "text" at bounding box center [483, 171] width 121 height 15
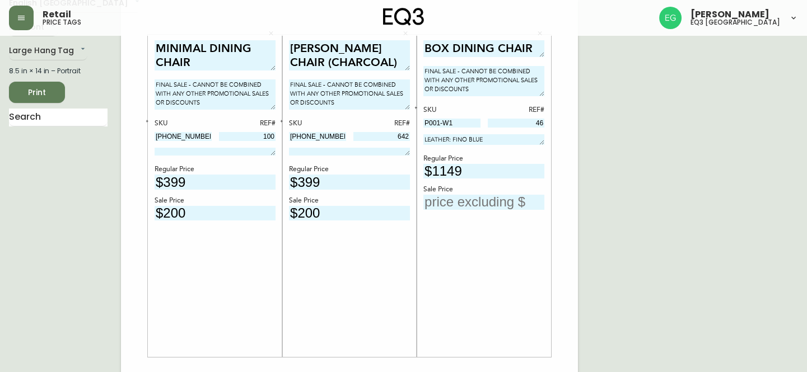
type input "$1149"
click at [465, 207] on input "text" at bounding box center [483, 202] width 121 height 15
type input "$574.50"
click at [486, 253] on div "BOX DINING CHAIR FINAL SALE - CANNOT BE COMBINED WITH ANY OTHER PROMOTIONAL SAL…" at bounding box center [483, 196] width 121 height 312
click at [64, 96] on button "Print" at bounding box center [37, 92] width 56 height 21
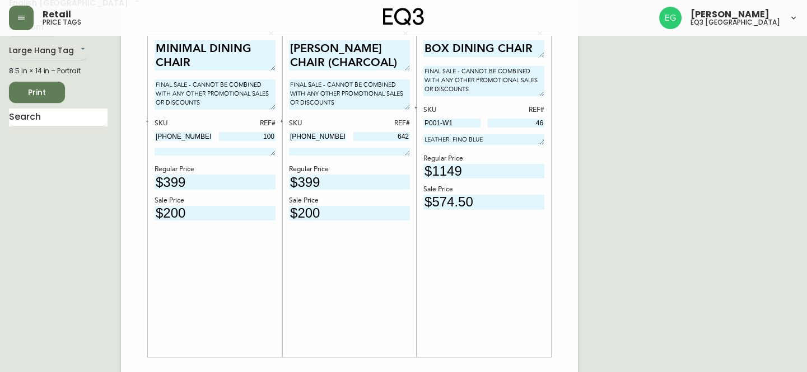
scroll to position [0, 0]
